Goal: Information Seeking & Learning: Learn about a topic

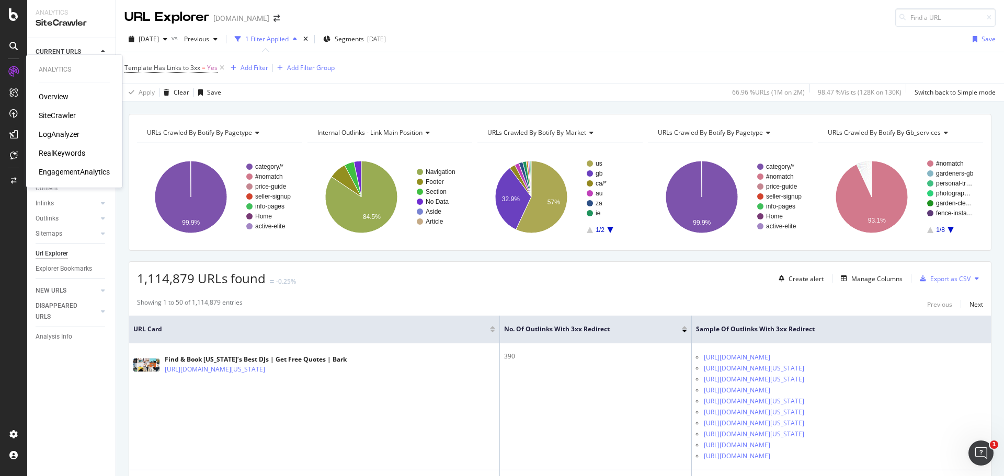
click at [48, 155] on div "RealKeywords" at bounding box center [62, 153] width 47 height 10
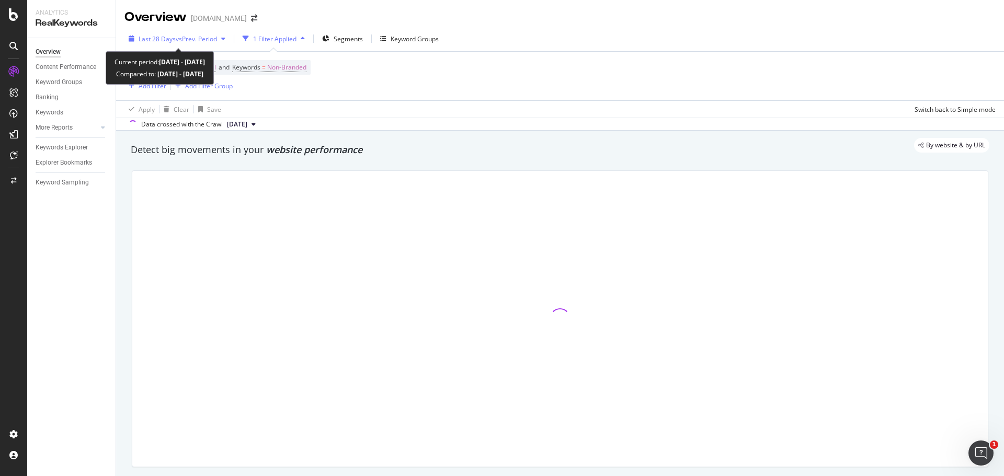
click at [160, 39] on span "Last 28 Days" at bounding box center [157, 39] width 37 height 9
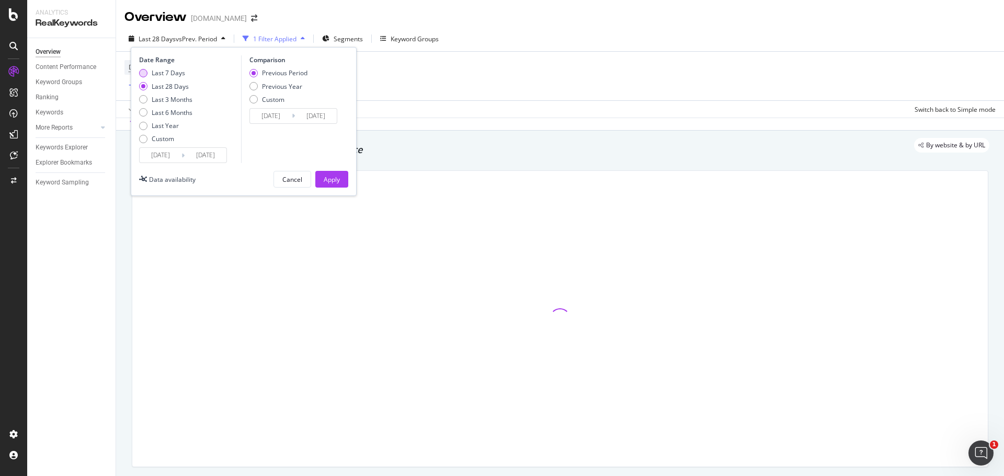
click at [159, 72] on div "Last 7 Days" at bounding box center [168, 73] width 33 height 9
type input "2025/09/12"
type input "2025/09/05"
type input "2025/09/11"
click at [336, 175] on div "Apply" at bounding box center [332, 179] width 16 height 9
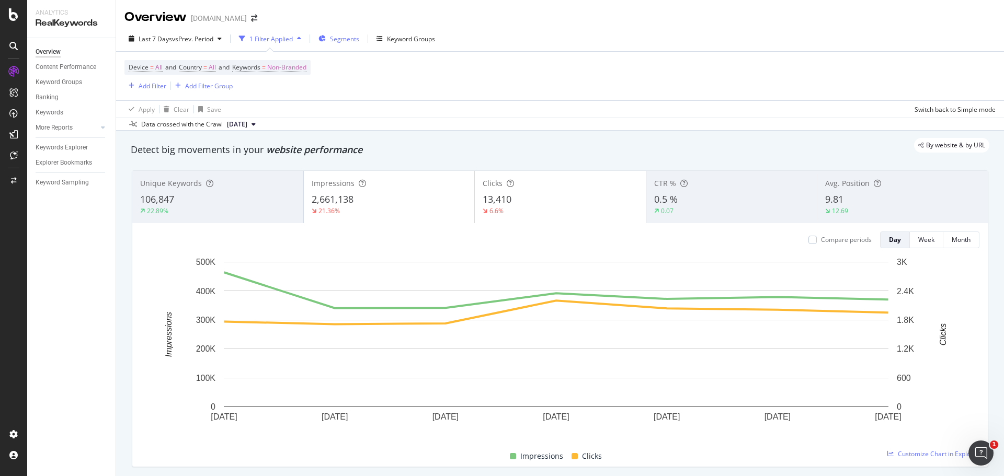
click at [345, 38] on span "Segments" at bounding box center [344, 39] width 29 height 9
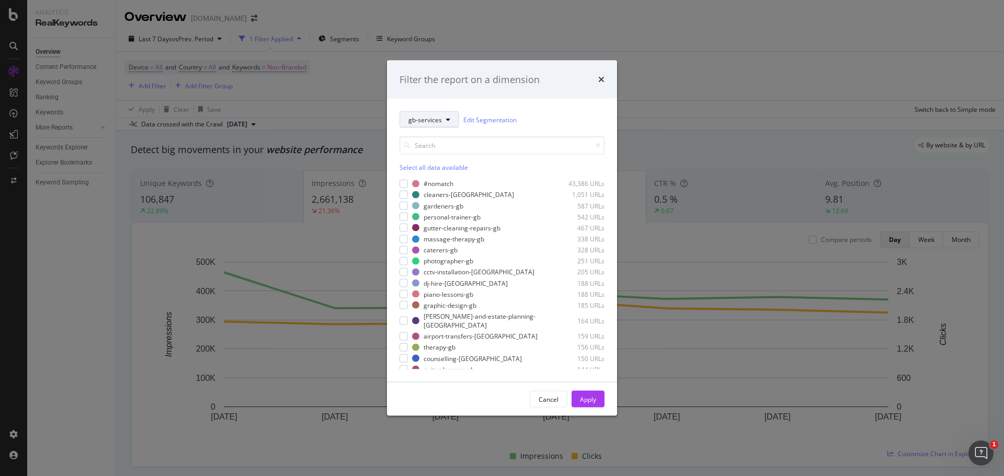
click at [436, 126] on button "gb-services" at bounding box center [430, 119] width 60 height 17
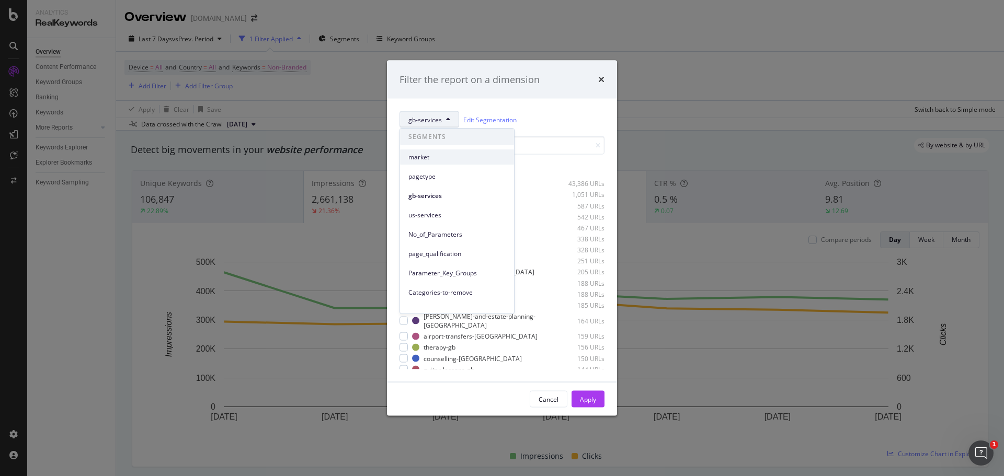
click at [432, 156] on span "market" at bounding box center [456, 157] width 97 height 9
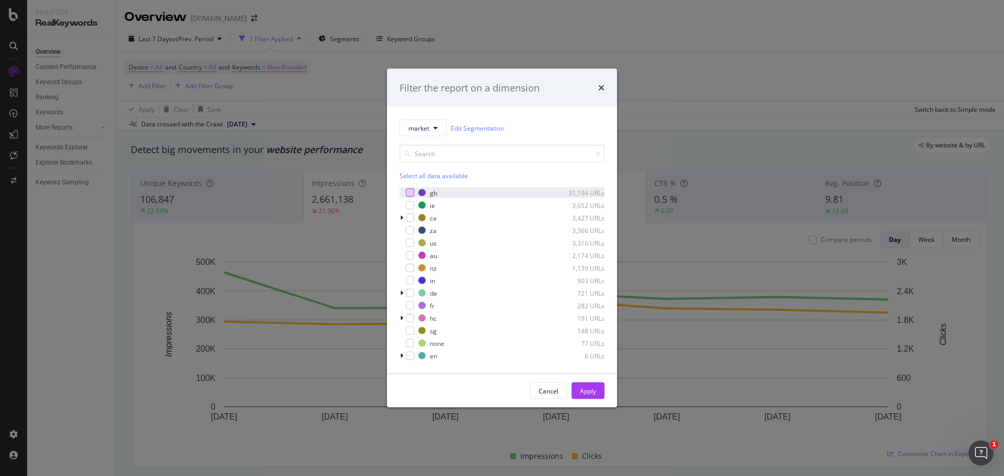
click at [409, 190] on div "modal" at bounding box center [410, 193] width 8 height 8
click at [584, 385] on div "Apply" at bounding box center [588, 391] width 16 height 16
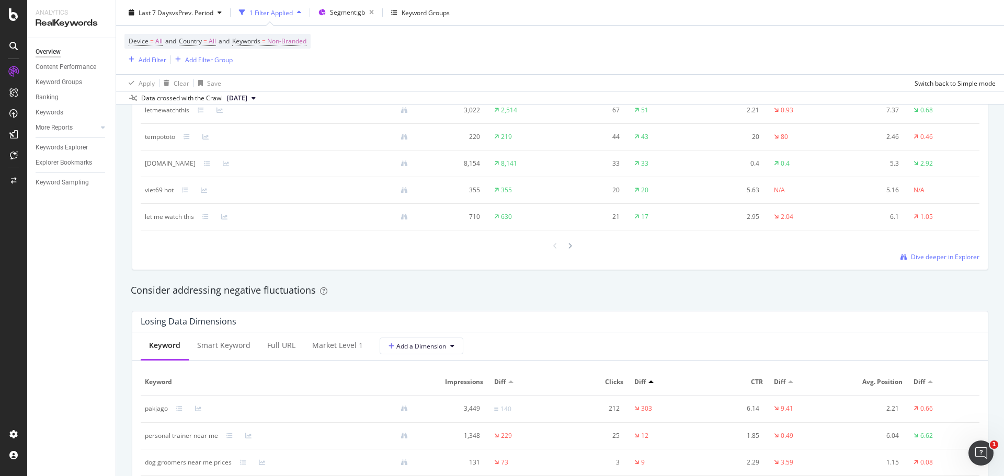
scroll to position [1046, 0]
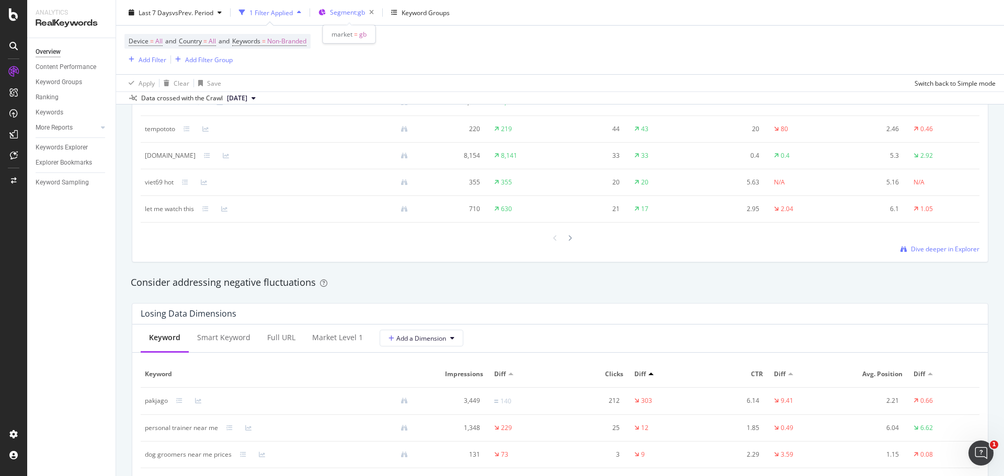
click at [342, 17] on div "Segment: gb" at bounding box center [354, 12] width 48 height 15
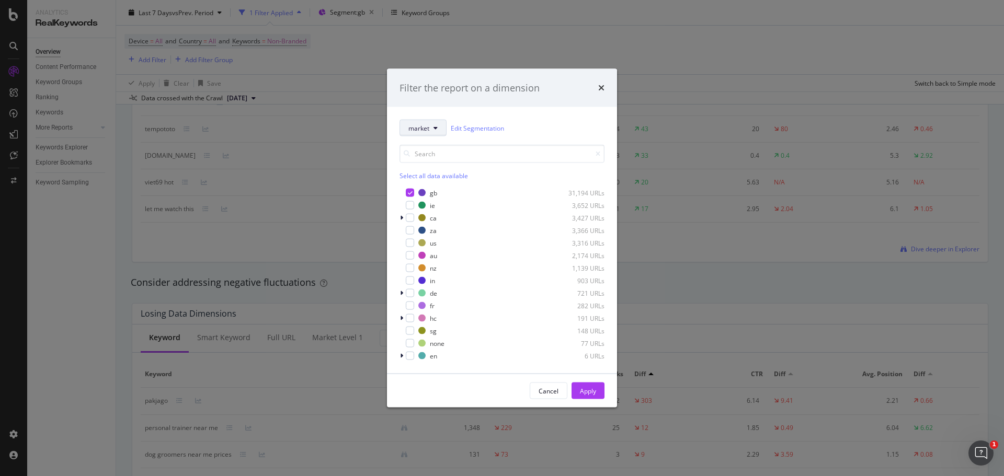
click at [431, 135] on button "market" at bounding box center [423, 128] width 47 height 17
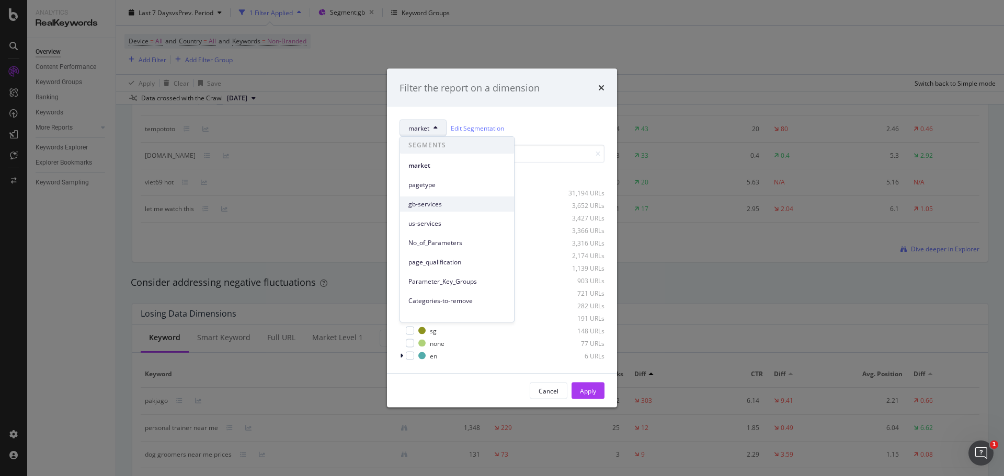
click at [443, 200] on span "gb-services" at bounding box center [456, 204] width 97 height 9
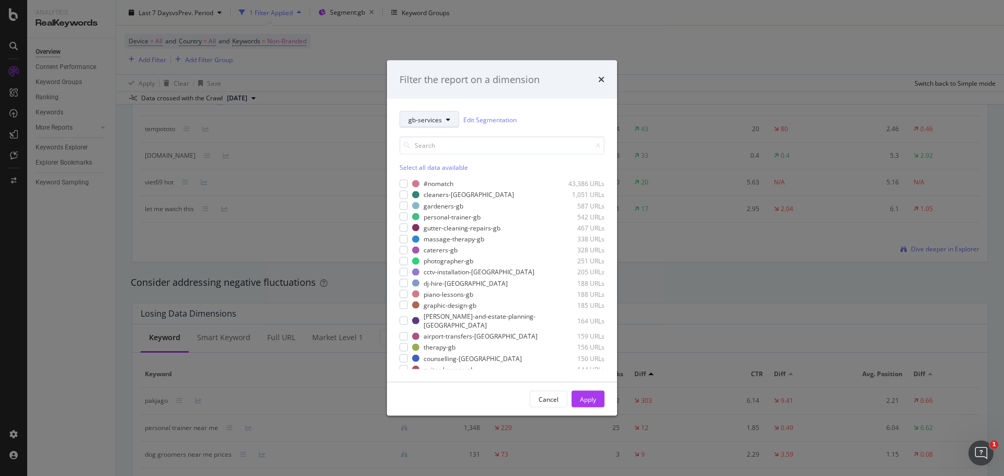
click at [424, 121] on span "gb-services" at bounding box center [424, 119] width 33 height 9
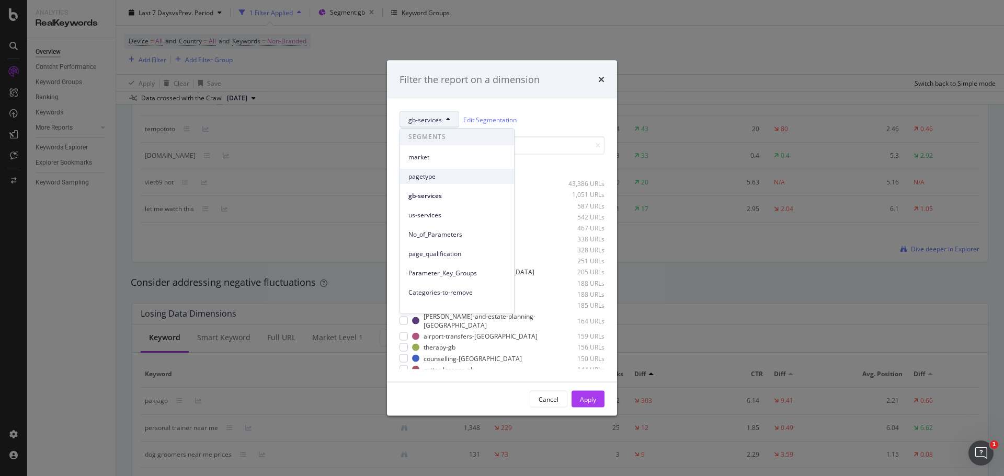
click at [439, 182] on div "pagetype" at bounding box center [457, 176] width 114 height 15
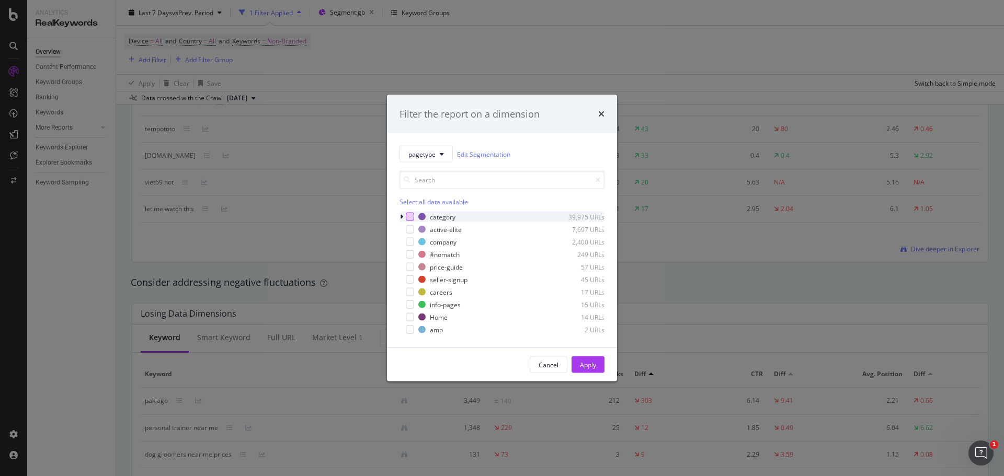
click at [409, 215] on div "modal" at bounding box center [410, 217] width 8 height 8
click at [584, 354] on div "Cancel Apply" at bounding box center [502, 364] width 230 height 33
click at [596, 364] on button "Apply" at bounding box center [588, 365] width 33 height 17
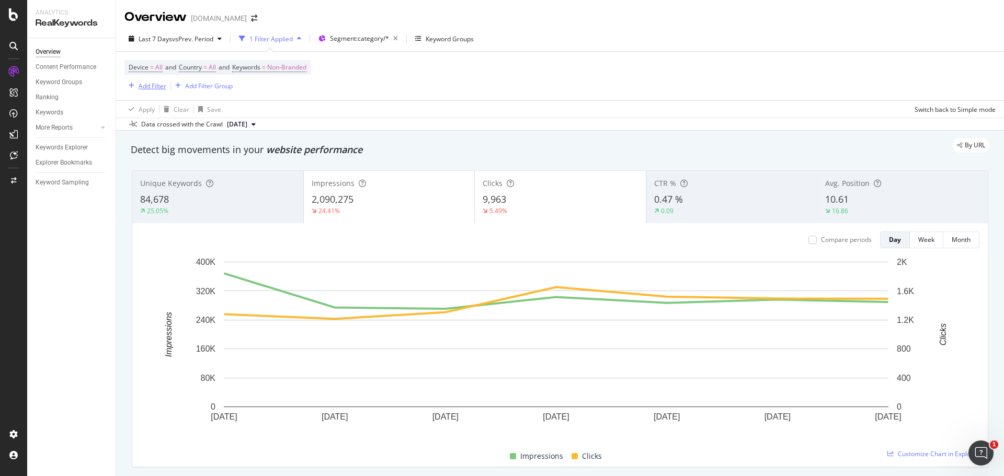
click at [161, 89] on div "Add Filter" at bounding box center [153, 86] width 28 height 9
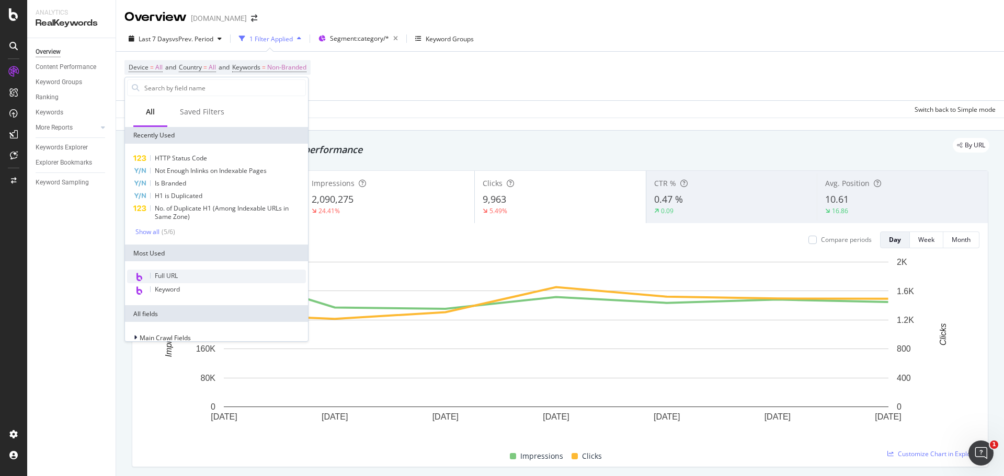
click at [173, 272] on span "Full URL" at bounding box center [166, 275] width 23 height 9
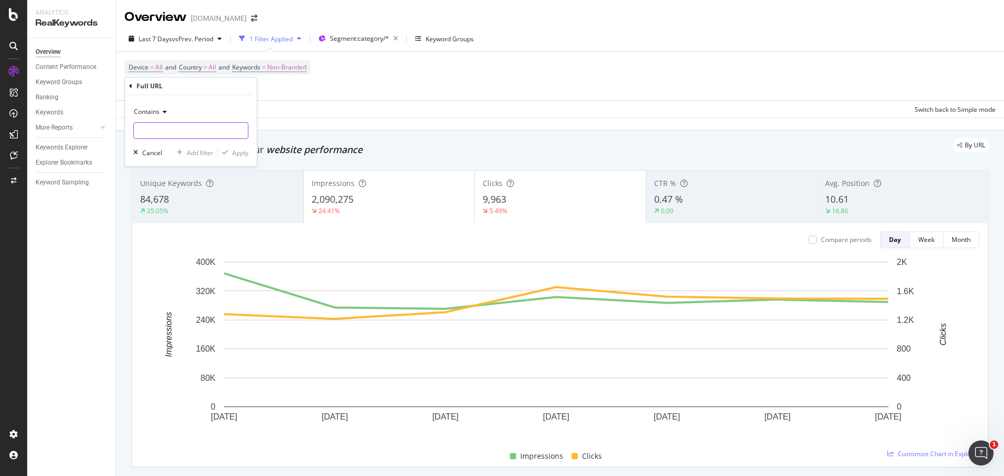
click at [162, 127] on input "text" at bounding box center [191, 130] width 114 height 17
type input "en/us"
click at [239, 156] on div "Apply" at bounding box center [240, 153] width 16 height 9
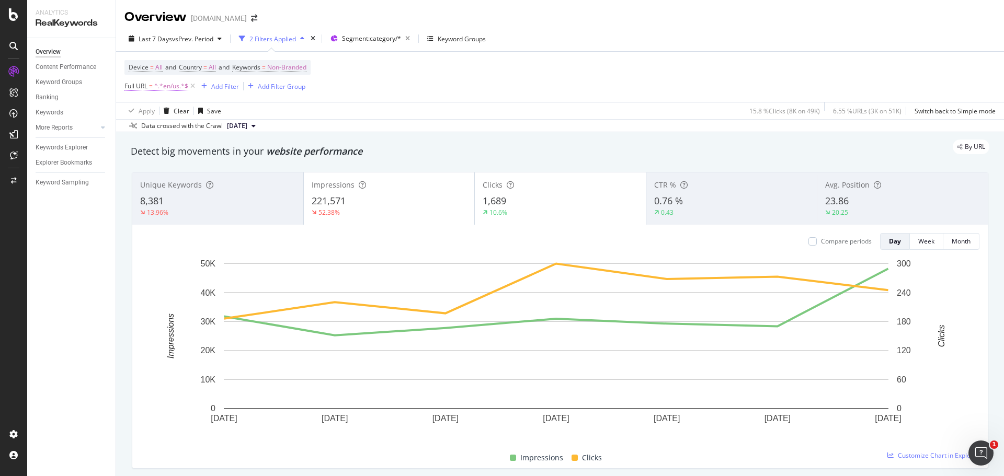
click at [178, 89] on span "^.*en/us.*$" at bounding box center [171, 86] width 34 height 15
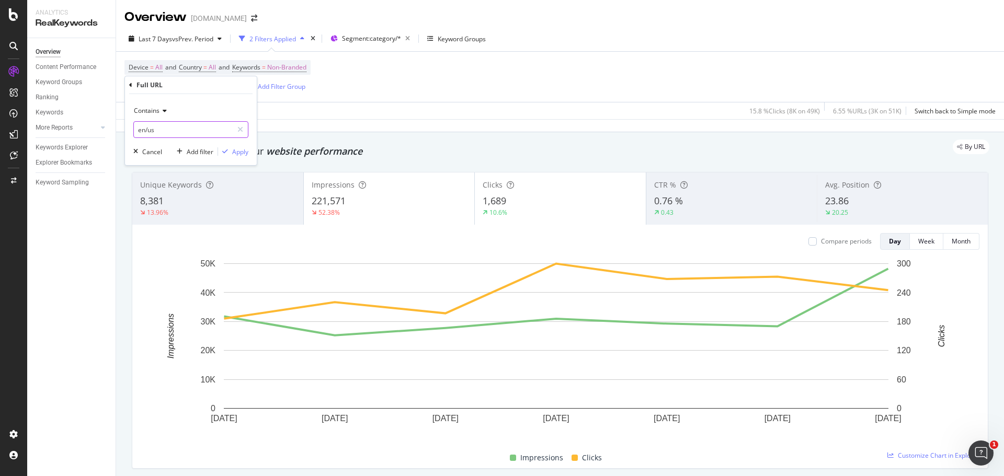
click at [189, 130] on input "en/us" at bounding box center [183, 129] width 99 height 17
type input "en/gb"
click at [234, 154] on div "Apply" at bounding box center [240, 151] width 16 height 9
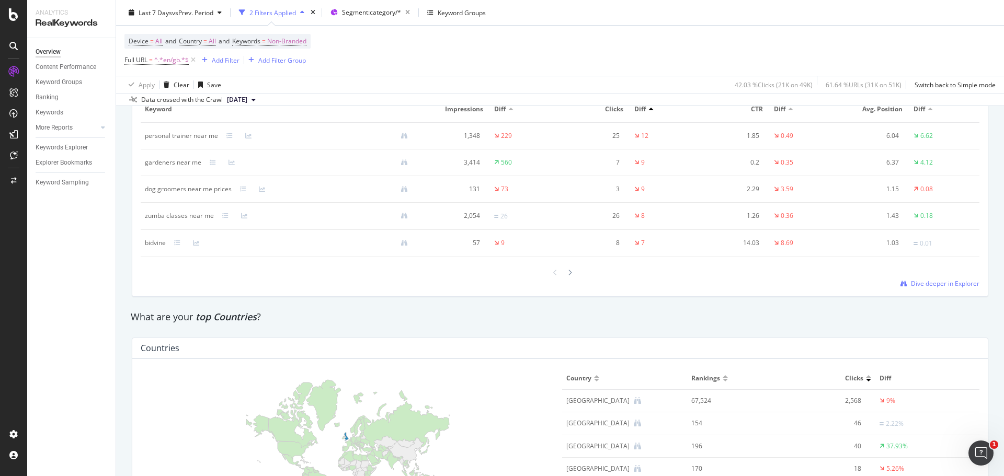
scroll to position [1330, 0]
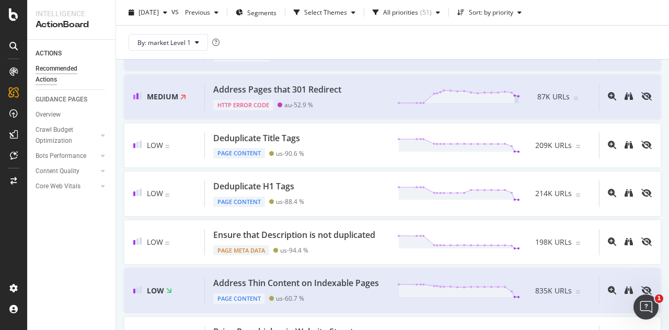
scroll to position [575, 0]
